Goal: Transaction & Acquisition: Download file/media

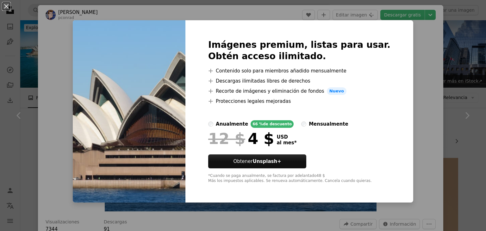
scroll to position [3921, 0]
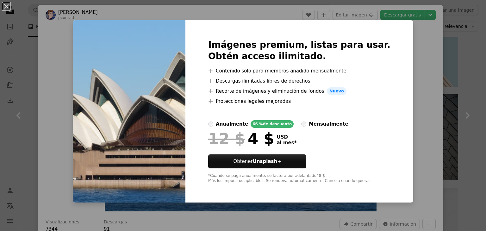
click at [421, 80] on div "An X shape Imágenes premium, listas para usar. Obtén acceso ilimitado. A plus s…" at bounding box center [243, 115] width 486 height 231
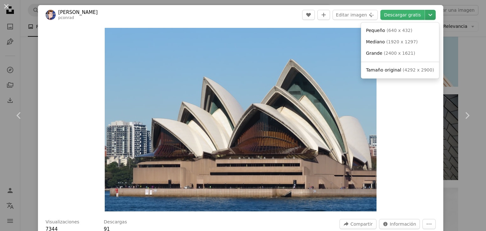
click at [425, 13] on icon "Chevron down" at bounding box center [430, 15] width 10 height 8
click at [408, 68] on span "( 4292 x 2900 )" at bounding box center [418, 69] width 31 height 5
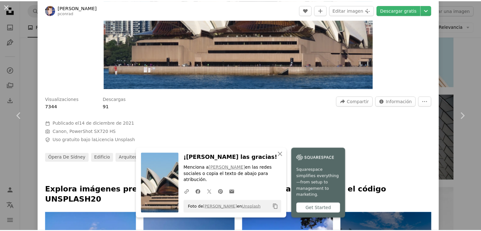
scroll to position [126, 0]
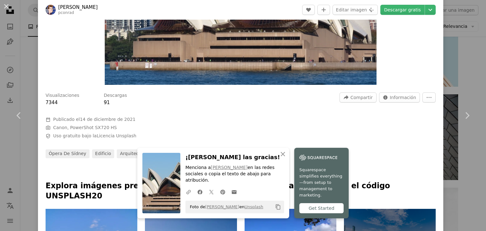
click at [464, 43] on div "An X shape Chevron left Chevron right [PERSON_NAME] pconrad A heart A plus sign…" at bounding box center [243, 115] width 486 height 231
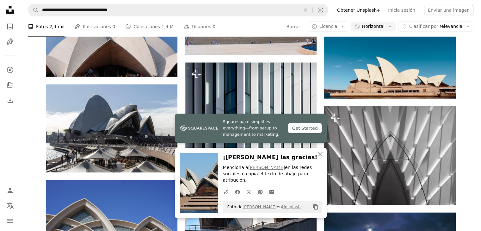
scroll to position [4206, 0]
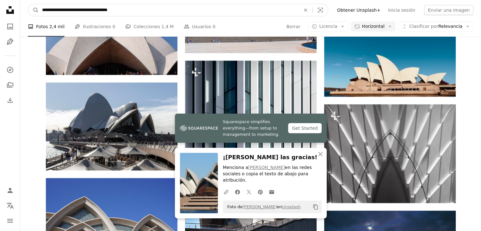
click at [131, 9] on input "**********" at bounding box center [169, 10] width 260 height 12
type input "**********"
click button "A magnifying glass" at bounding box center [33, 10] width 11 height 12
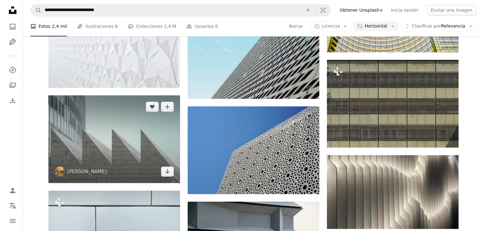
scroll to position [632, 0]
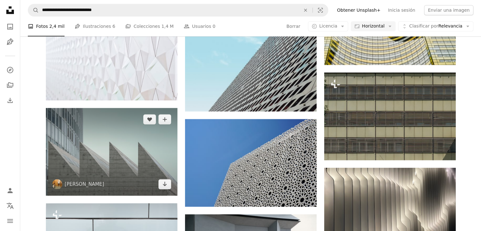
click at [116, 159] on img at bounding box center [112, 151] width 132 height 87
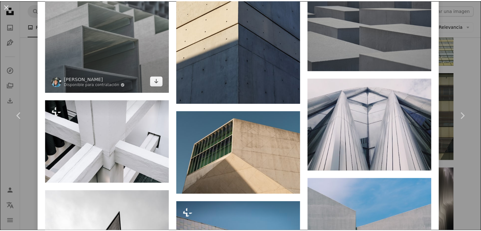
scroll to position [4375, 0]
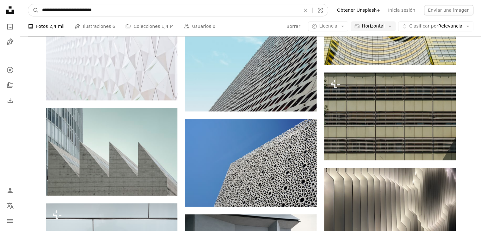
click at [116, 7] on input "**********" at bounding box center [169, 10] width 260 height 12
type input "**********"
click button "A magnifying glass" at bounding box center [33, 10] width 11 height 12
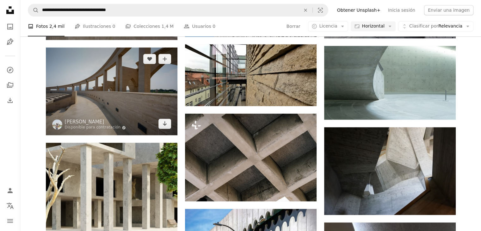
scroll to position [538, 0]
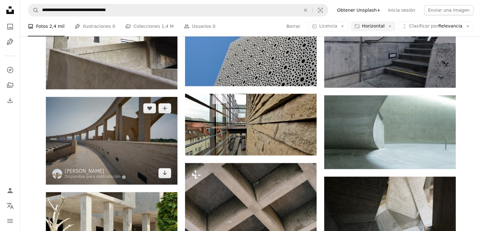
click at [85, 109] on img at bounding box center [112, 141] width 132 height 88
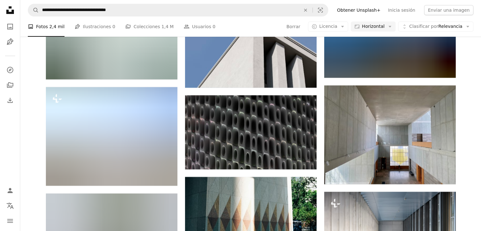
scroll to position [2688, 0]
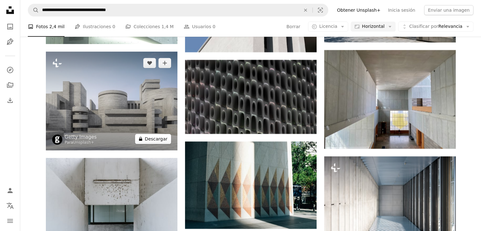
click at [148, 135] on button "A lock Descargar" at bounding box center [153, 139] width 36 height 10
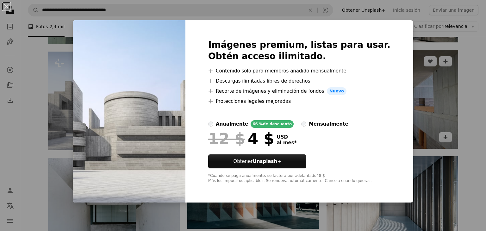
drag, startPoint x: 436, startPoint y: 106, endPoint x: 415, endPoint y: 111, distance: 22.2
click at [436, 106] on div "An X shape Imágenes premium, listas para usar. Obtén acceso ilimitado. A plus s…" at bounding box center [243, 115] width 486 height 231
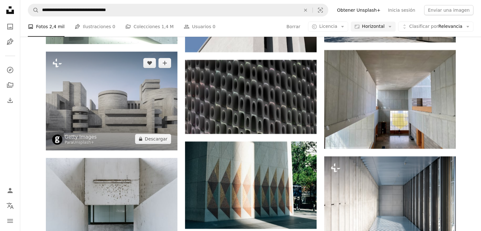
click at [75, 99] on img at bounding box center [112, 101] width 132 height 99
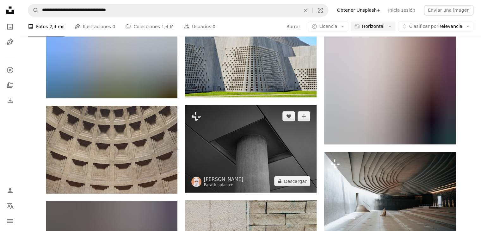
scroll to position [3542, 0]
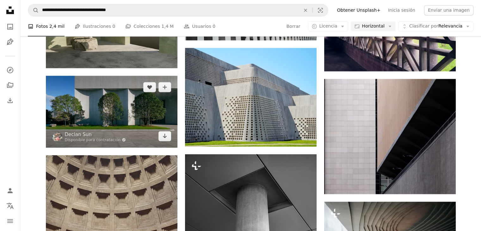
click at [126, 114] on img at bounding box center [112, 111] width 132 height 71
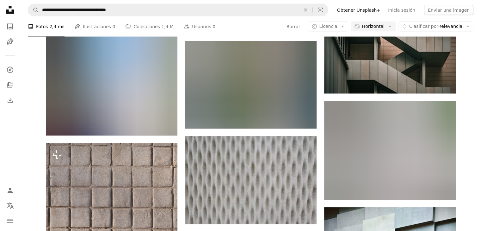
scroll to position [6103, 0]
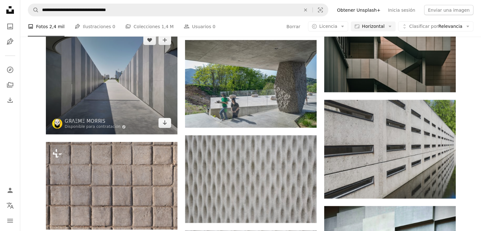
click at [146, 85] on img at bounding box center [112, 82] width 132 height 106
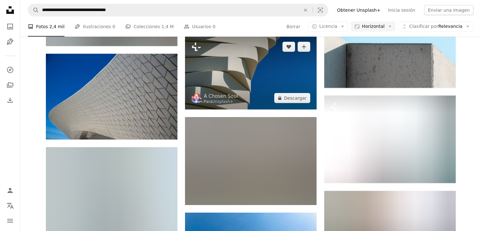
scroll to position [6798, 0]
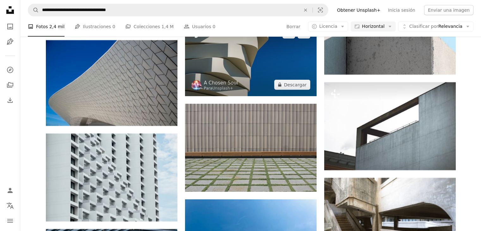
click at [275, 65] on img at bounding box center [251, 59] width 132 height 74
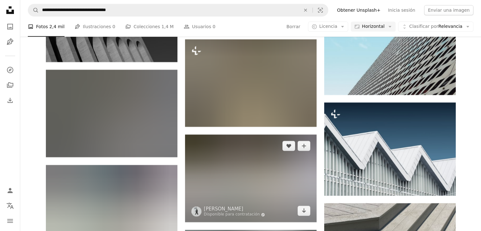
scroll to position [7589, 0]
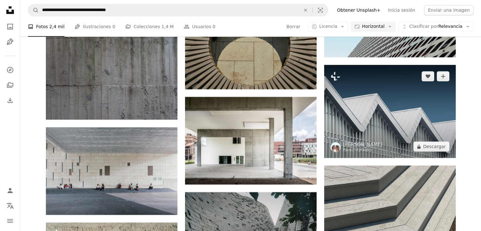
click at [353, 130] on img at bounding box center [390, 111] width 132 height 93
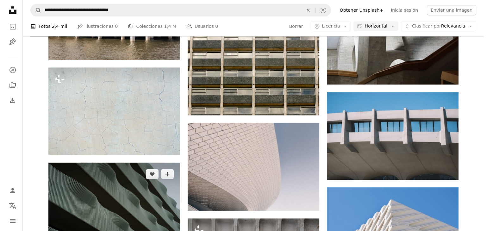
scroll to position [10214, 0]
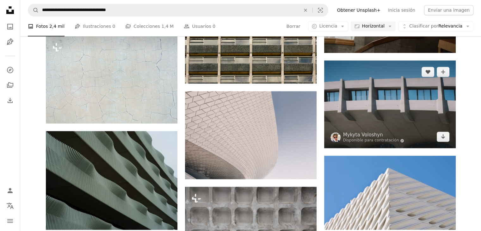
click at [341, 115] on img at bounding box center [390, 104] width 132 height 88
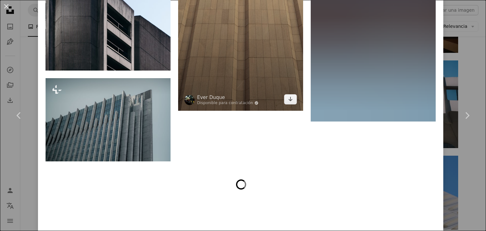
scroll to position [4680, 0]
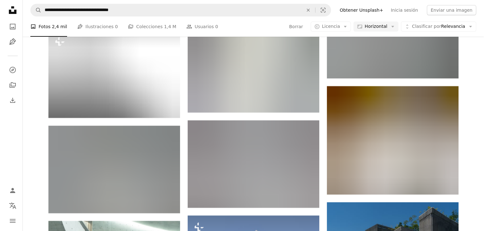
scroll to position [2435, 0]
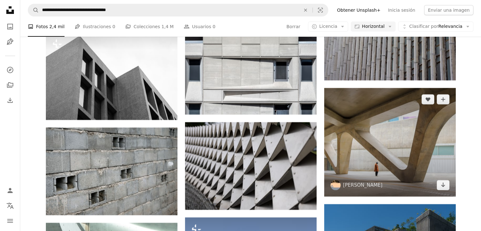
click at [344, 138] on img at bounding box center [390, 142] width 132 height 108
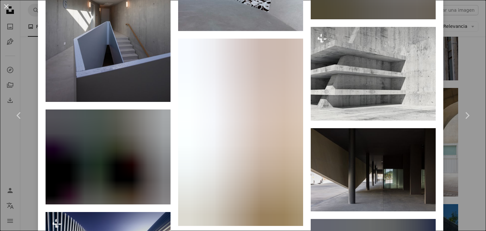
scroll to position [2087, 0]
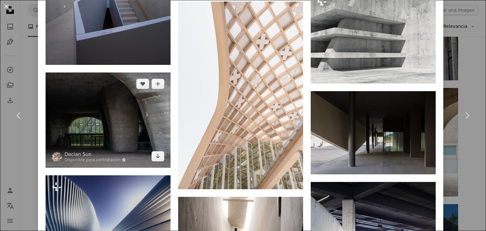
click at [94, 86] on img at bounding box center [108, 119] width 125 height 95
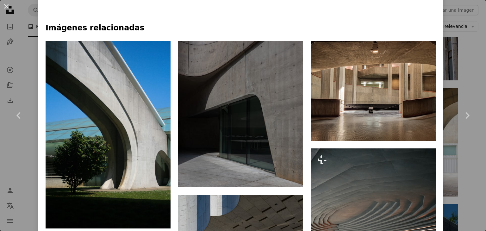
scroll to position [443, 0]
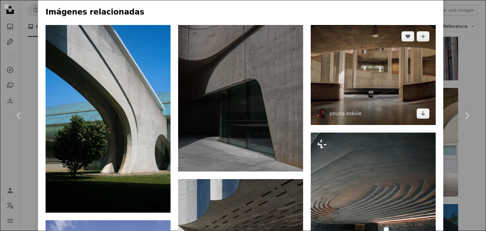
click at [337, 66] on img at bounding box center [373, 75] width 125 height 100
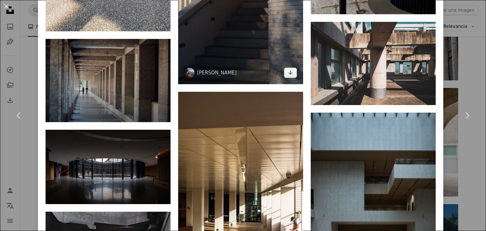
scroll to position [8397, 0]
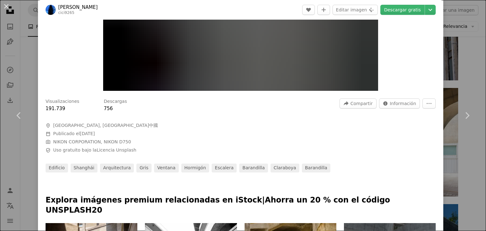
scroll to position [32, 0]
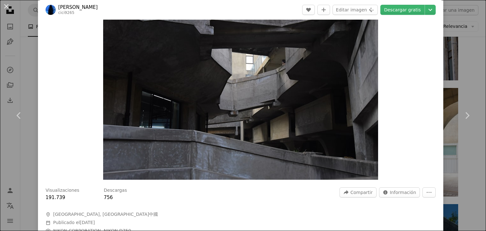
click at [207, 108] on img "Ampliar en esta imagen" at bounding box center [240, 87] width 275 height 183
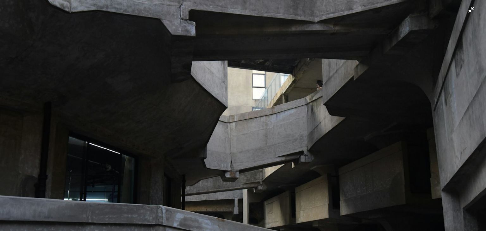
scroll to position [0, 0]
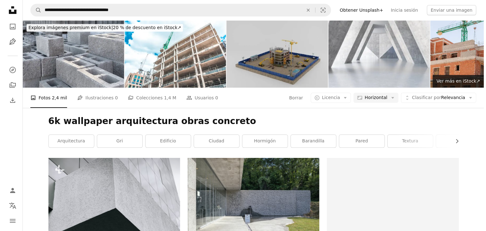
scroll to position [2561, 0]
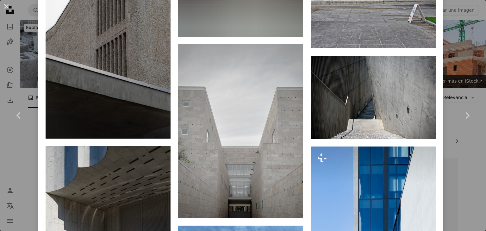
scroll to position [601, 0]
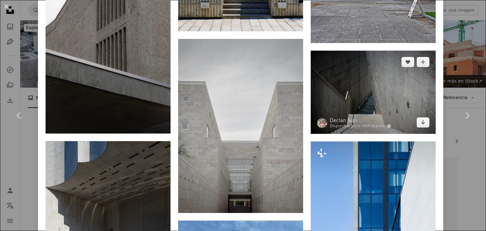
click at [345, 84] on img at bounding box center [373, 92] width 125 height 83
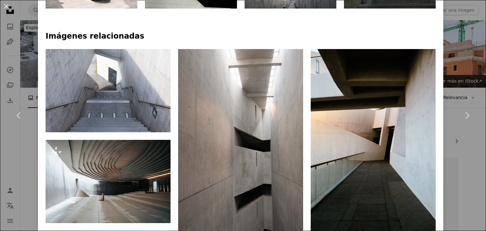
scroll to position [411, 0]
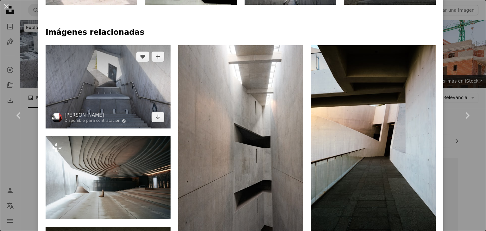
click at [135, 73] on img at bounding box center [108, 86] width 125 height 83
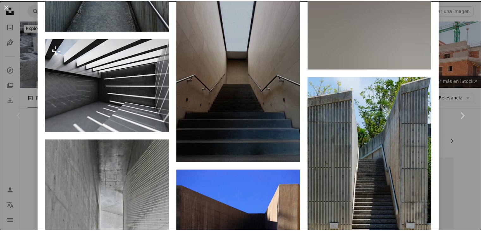
scroll to position [2783, 0]
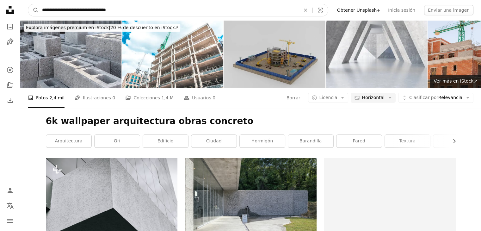
click at [180, 11] on input "**********" at bounding box center [169, 10] width 260 height 12
type input "**********"
click button "A magnifying glass" at bounding box center [33, 10] width 11 height 12
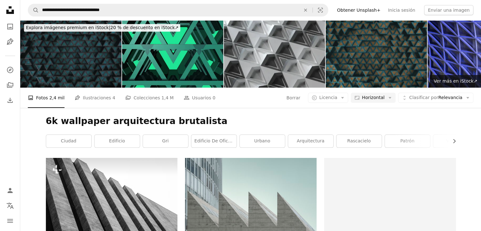
scroll to position [659, 0]
